Goal: Task Accomplishment & Management: Complete application form

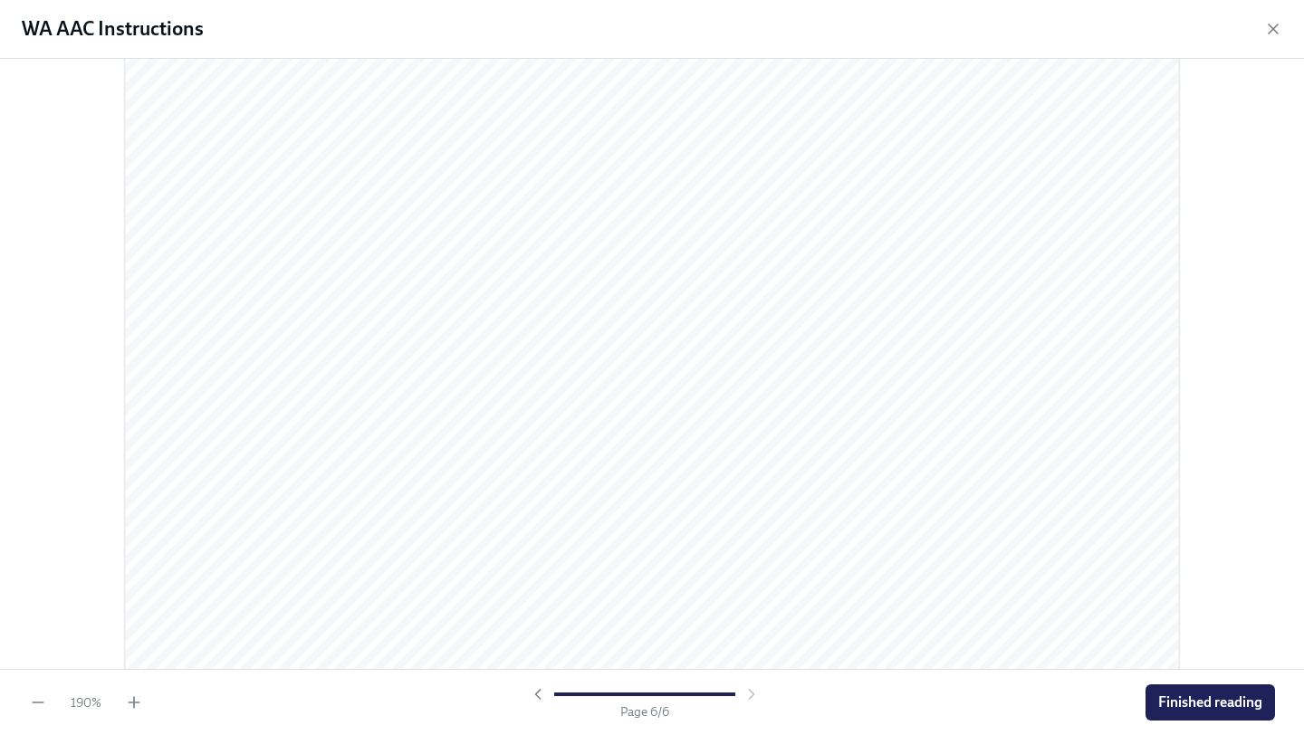
scroll to position [7686, 0]
click at [1182, 698] on span "Finished reading" at bounding box center [1210, 703] width 104 height 18
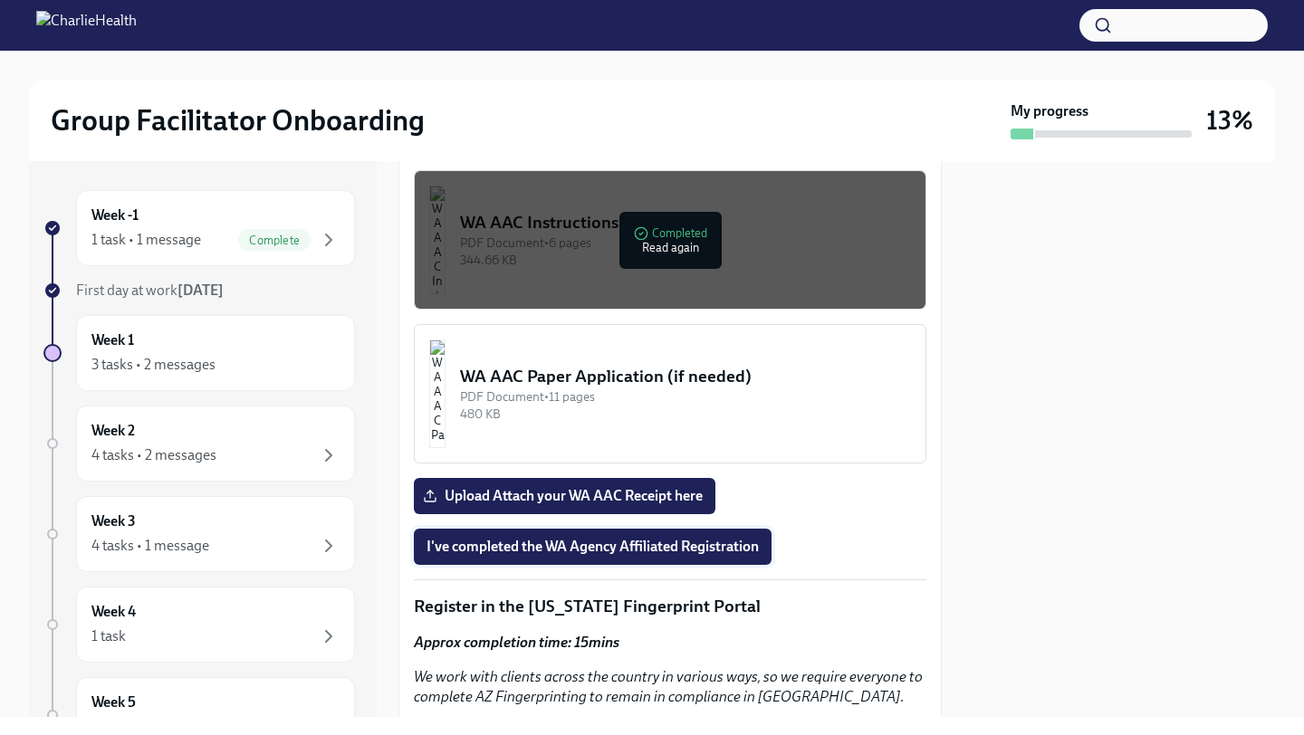
click at [548, 558] on button "I've completed the WA Agency Affiliated Registration" at bounding box center [593, 547] width 358 height 36
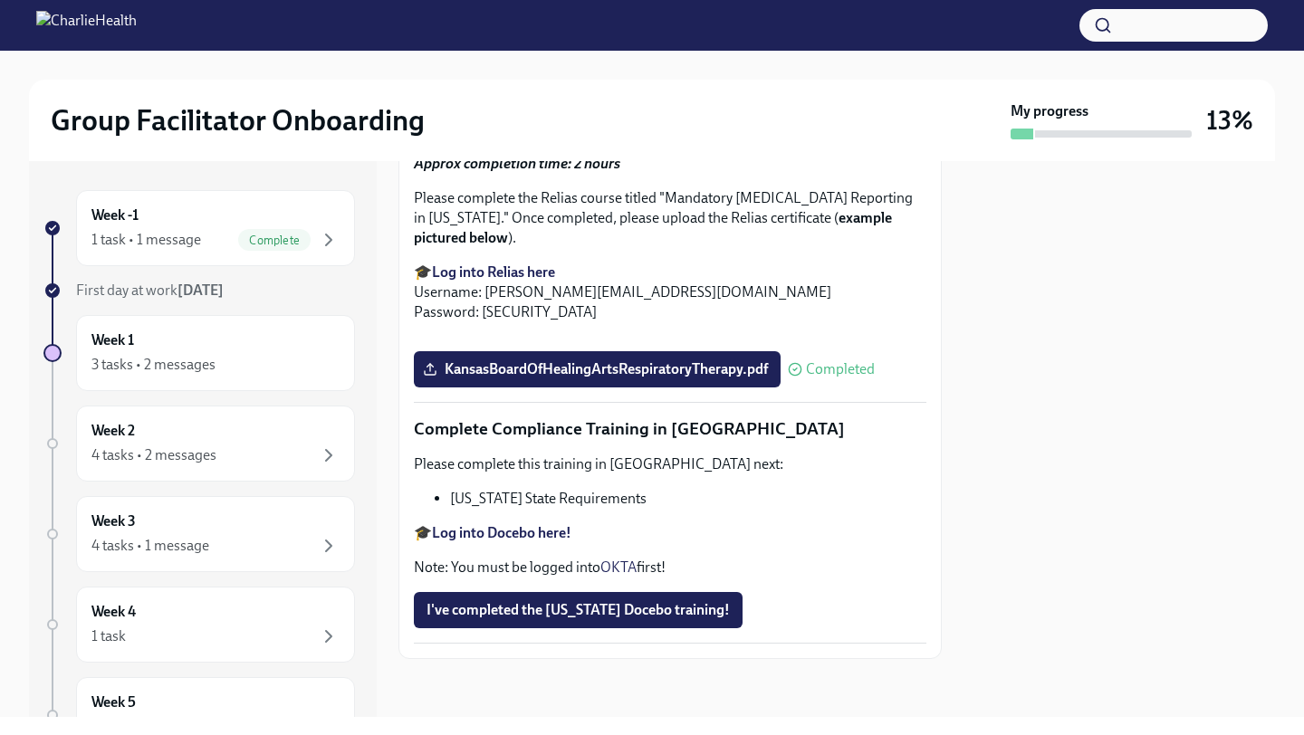
scroll to position [3883, 0]
click at [585, 598] on button "I've completed the [US_STATE] Docebo training!" at bounding box center [578, 610] width 329 height 36
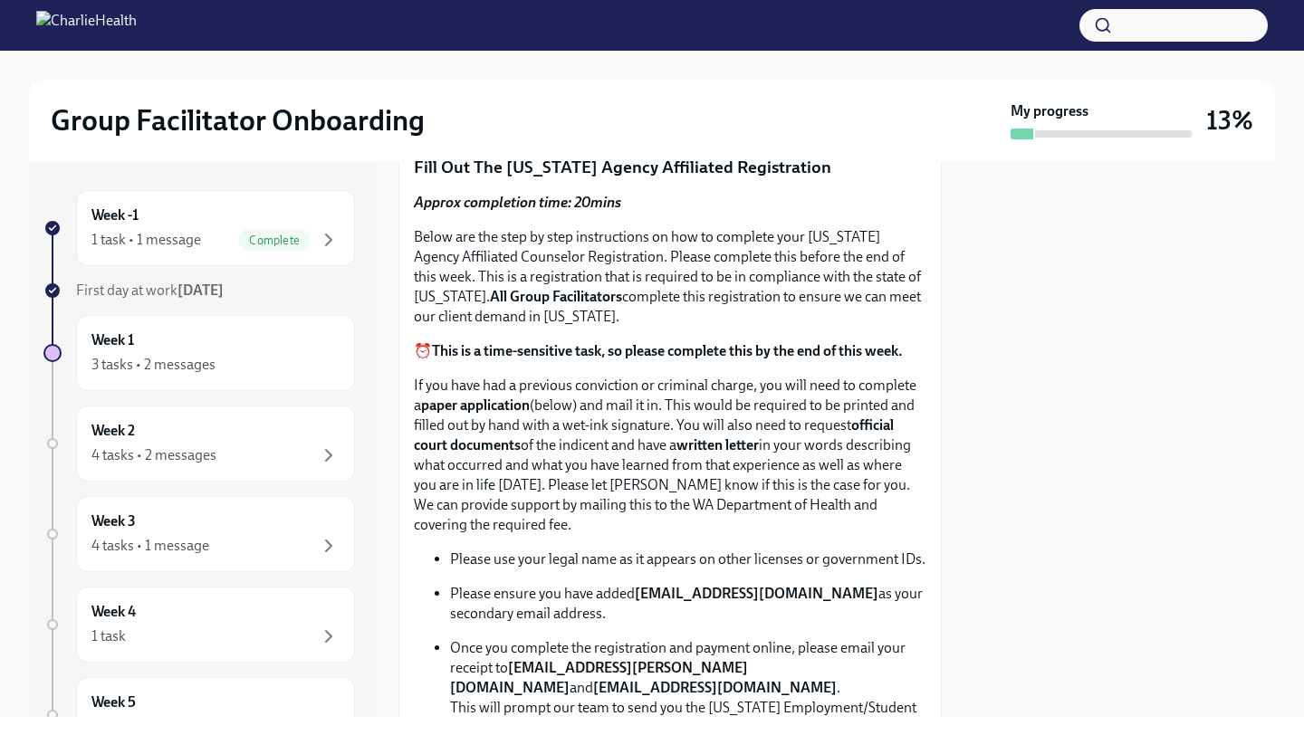
scroll to position [0, 0]
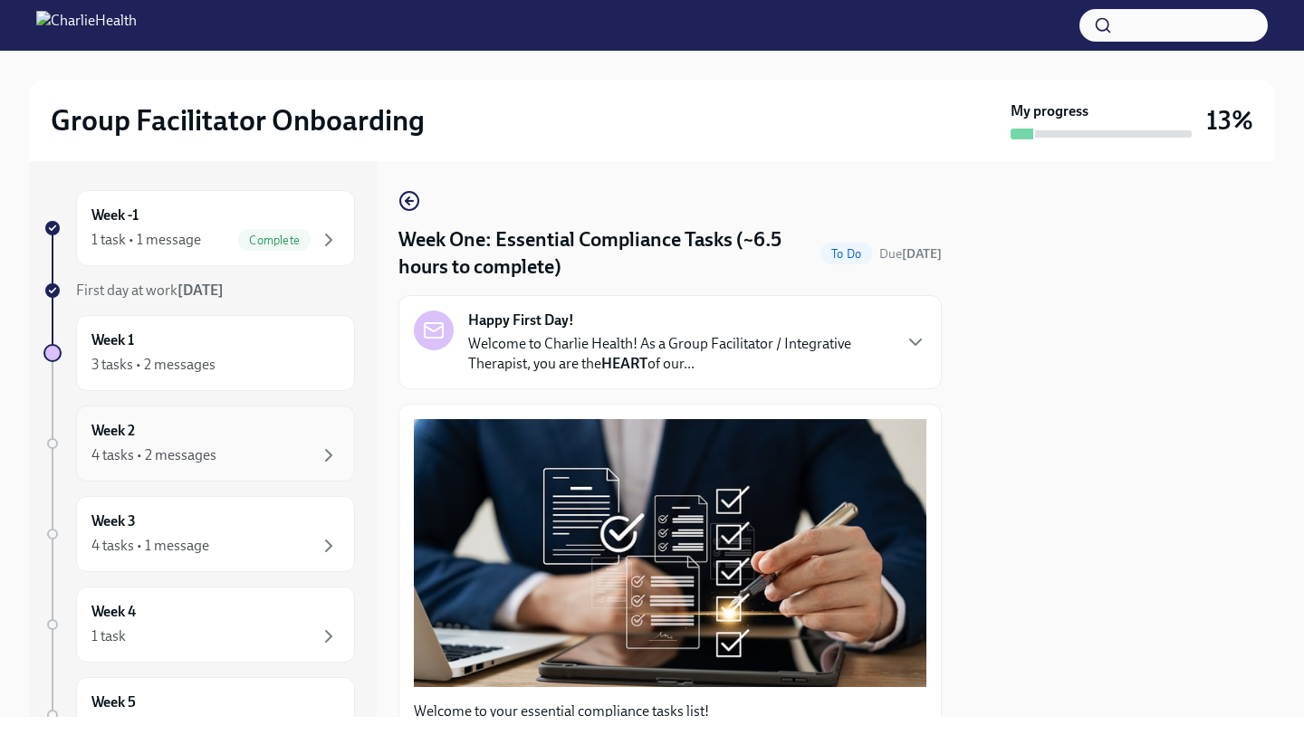
click at [176, 466] on div "Week 2 4 tasks • 2 messages" at bounding box center [215, 444] width 279 height 76
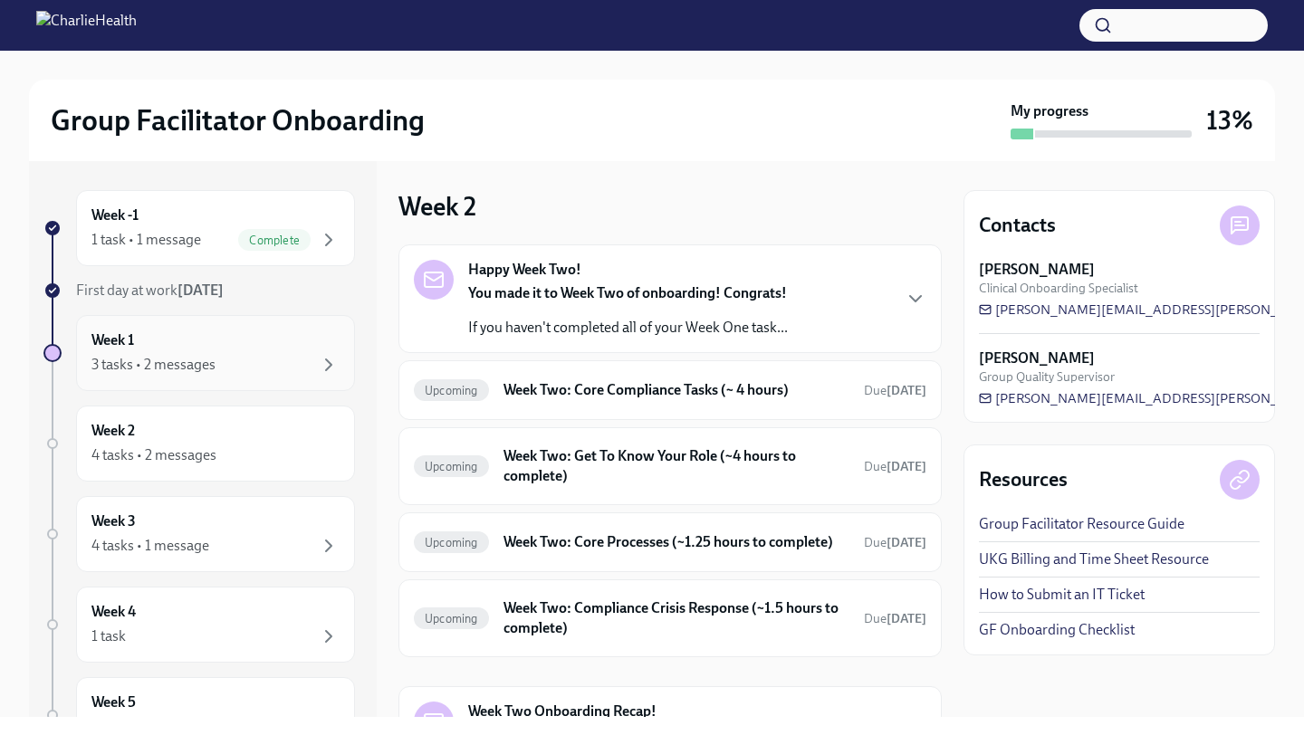
click at [295, 373] on div "3 tasks • 2 messages" at bounding box center [215, 365] width 248 height 22
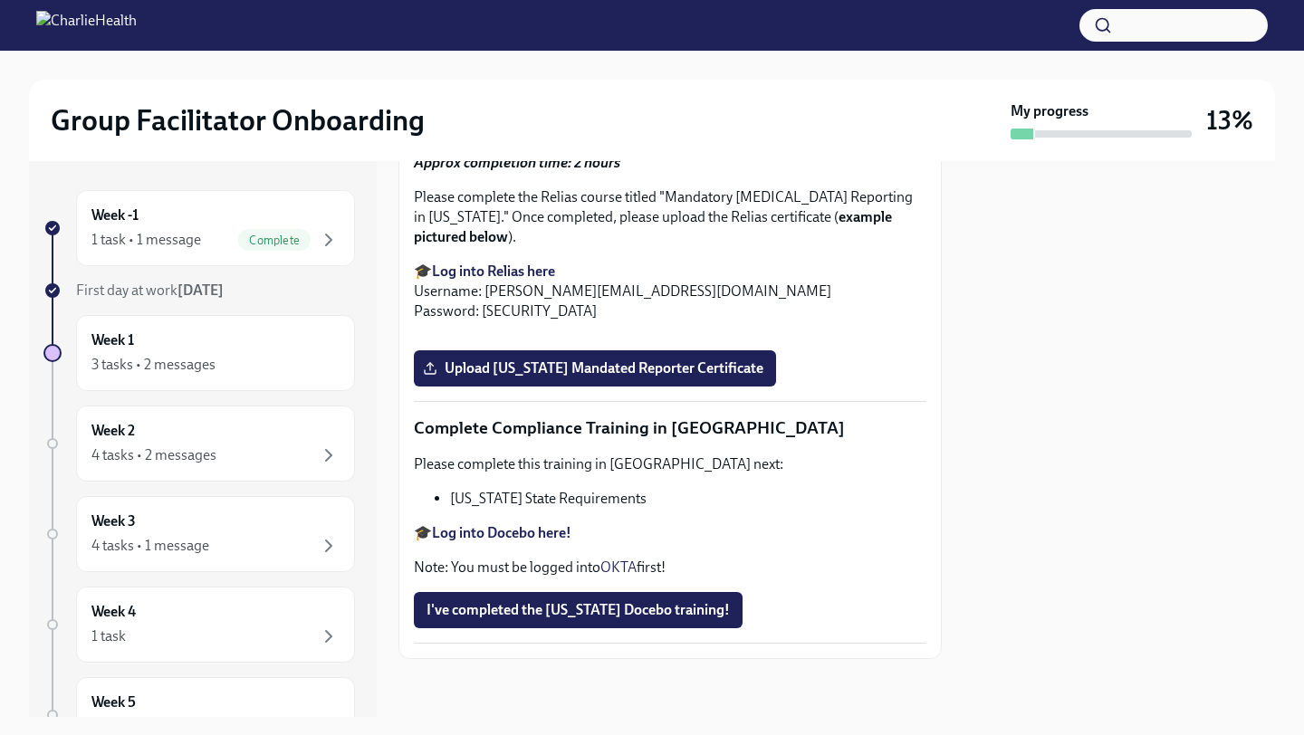
scroll to position [3645, 0]
click at [202, 348] on div "Week 1 3 tasks • 2 messages" at bounding box center [215, 352] width 248 height 45
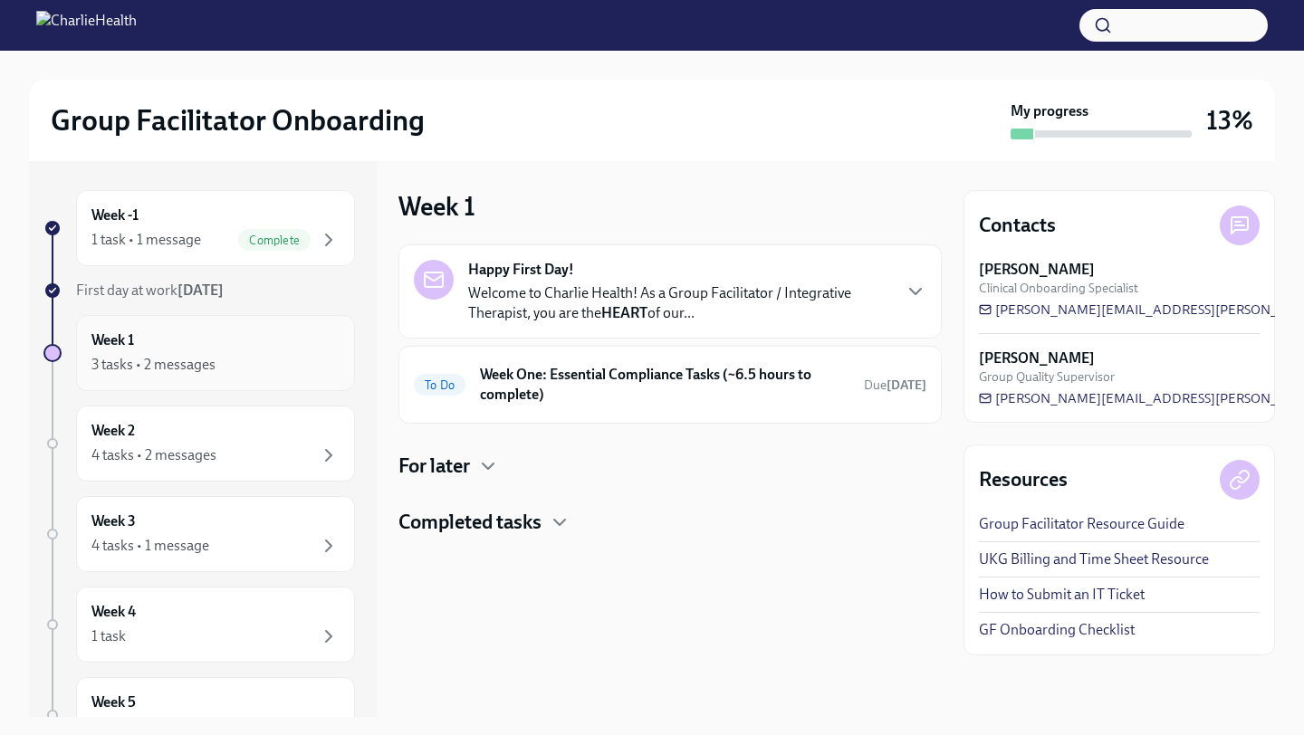
click at [204, 348] on div "Week 1 3 tasks • 2 messages" at bounding box center [215, 352] width 248 height 45
click at [528, 398] on h6 "Week One: Essential Compliance Tasks (~6.5 hours to complete)" at bounding box center [664, 385] width 369 height 40
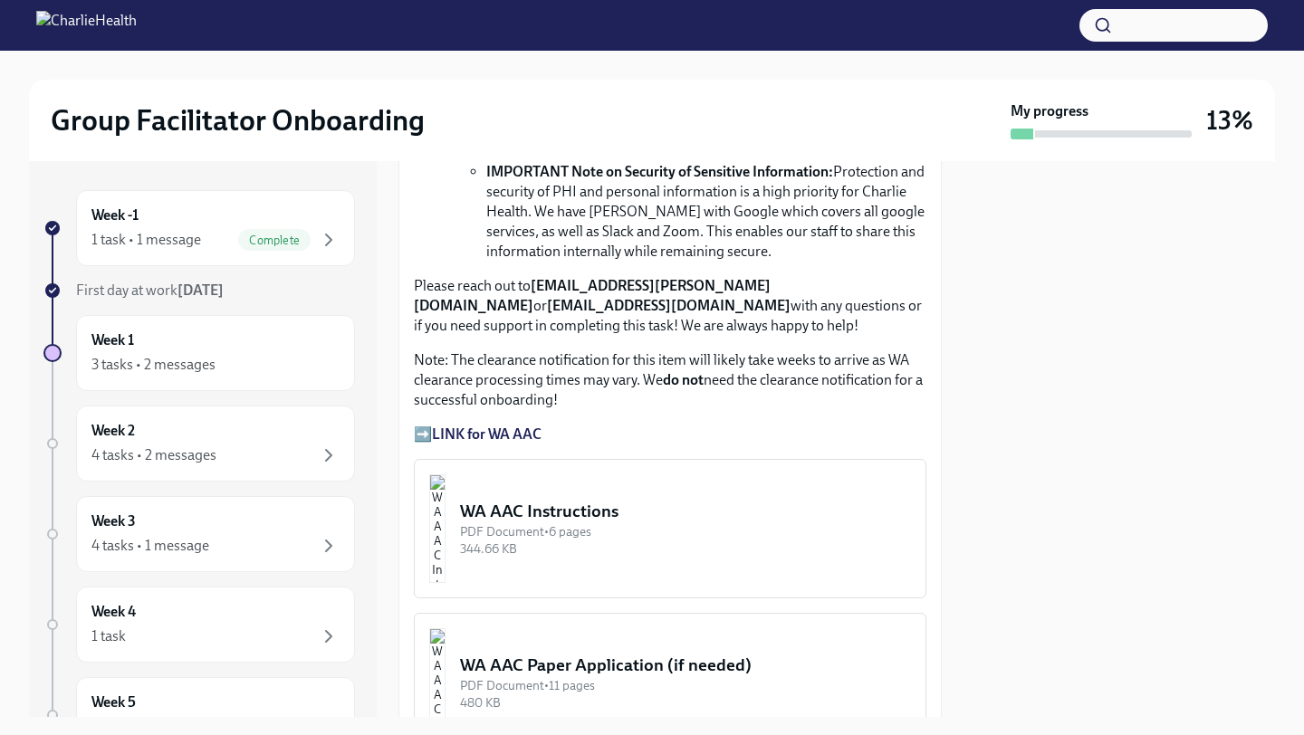
scroll to position [1234, 0]
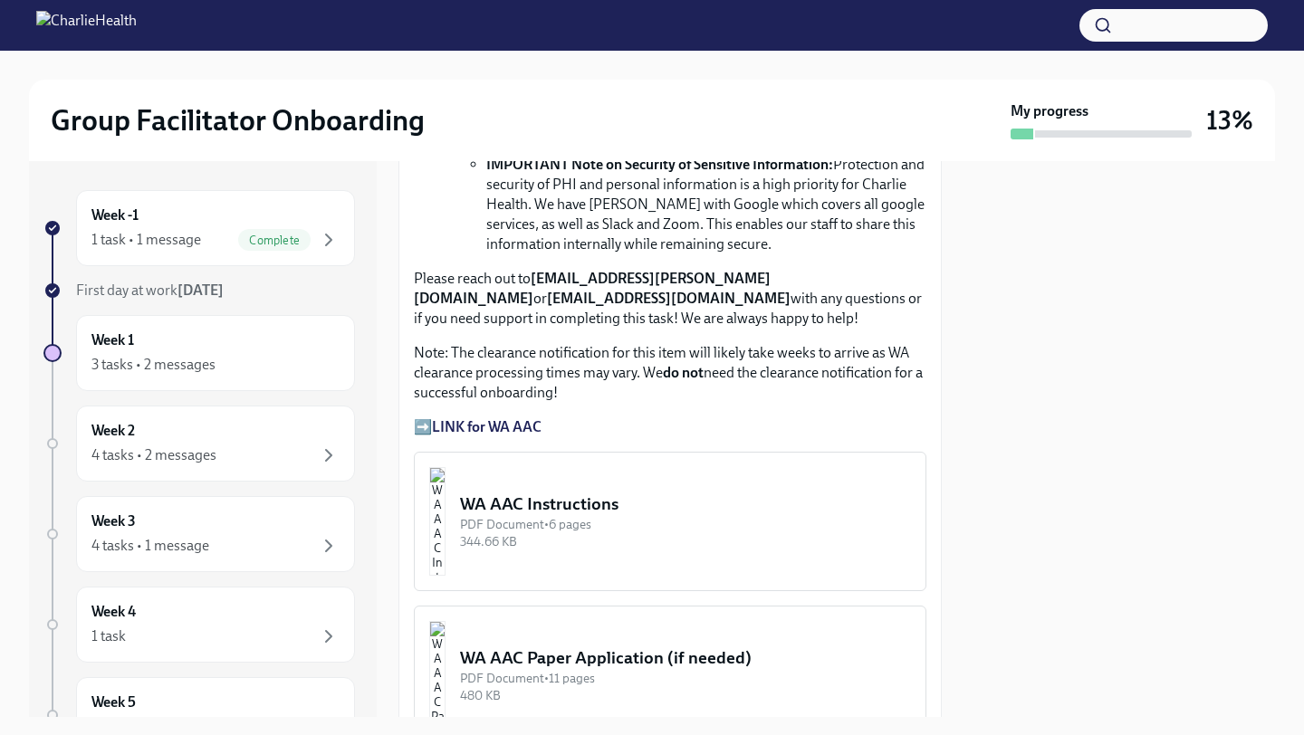
click at [512, 428] on strong "LINK for WA AAC" at bounding box center [487, 426] width 110 height 17
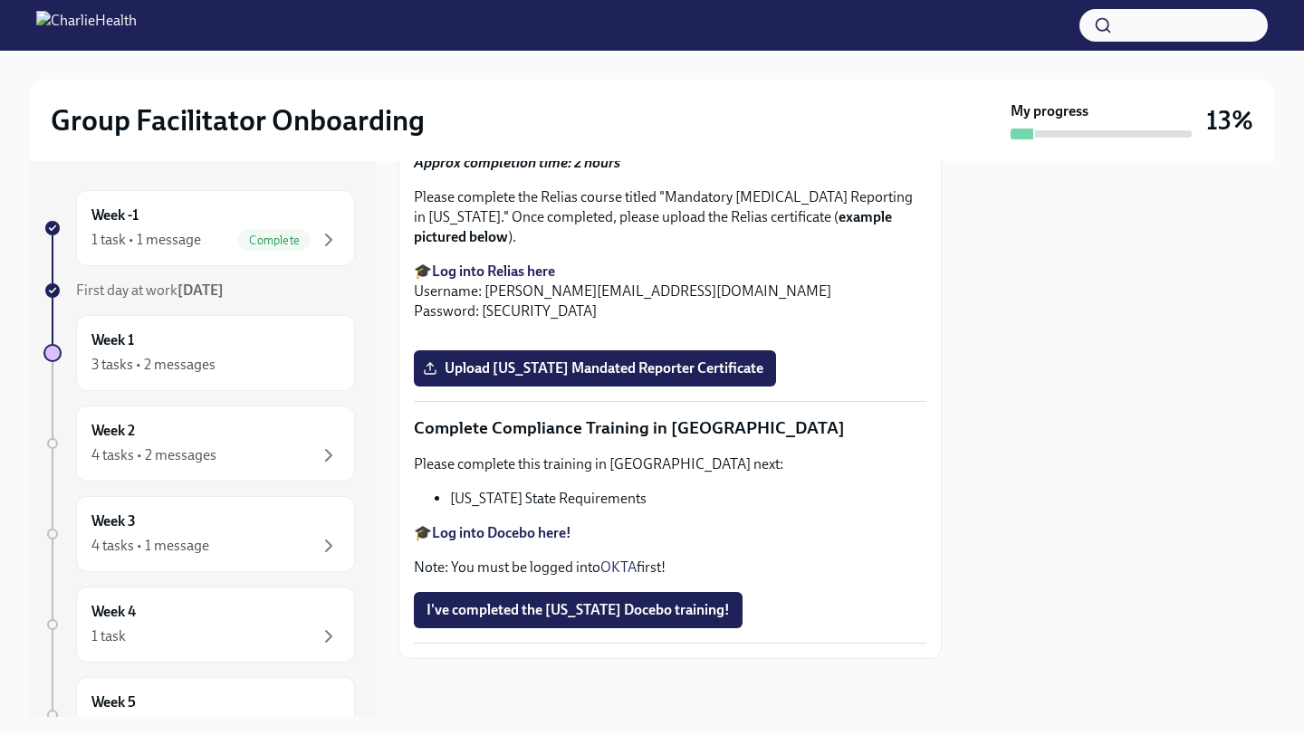
scroll to position [3513, 0]
click at [488, 378] on span "Upload [US_STATE] Mandated Reporter Certificate" at bounding box center [594, 368] width 337 height 18
click at [0, 0] on input "Upload [US_STATE] Mandated Reporter Certificate" at bounding box center [0, 0] width 0 height 0
click at [517, 531] on strong "Log into Docebo here!" at bounding box center [501, 532] width 139 height 17
